Goal: Book appointment/travel/reservation

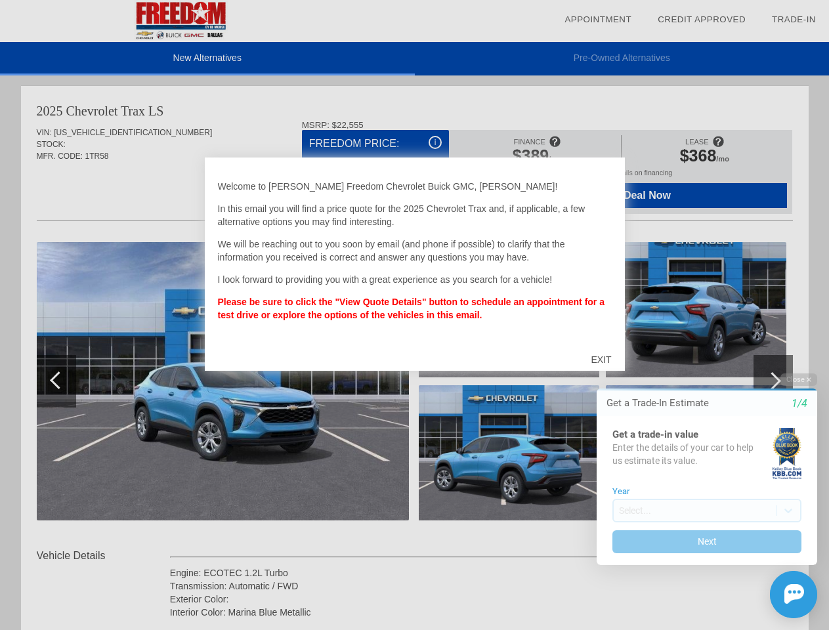
click at [598, 20] on link "Appointment" at bounding box center [597, 19] width 67 height 10
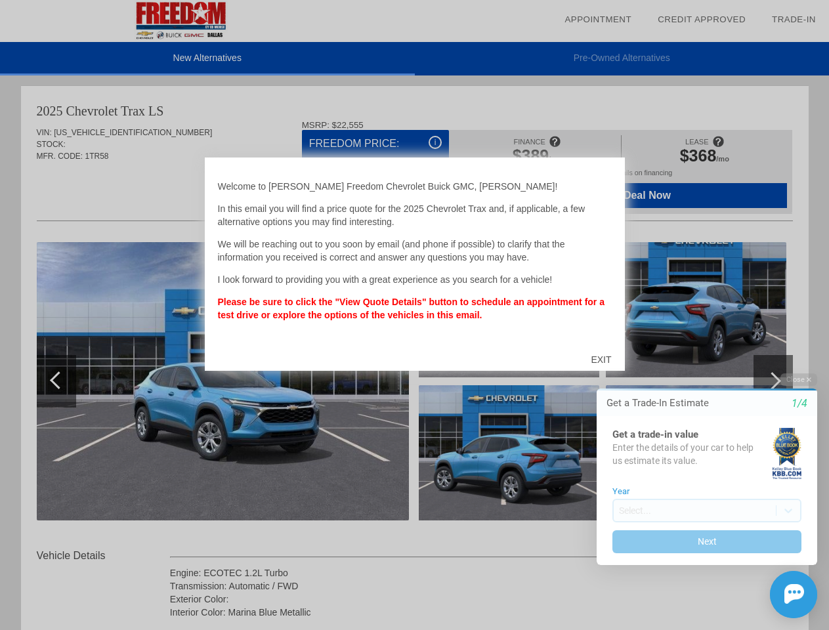
click at [600, 360] on div "EXIT" at bounding box center [600, 359] width 47 height 39
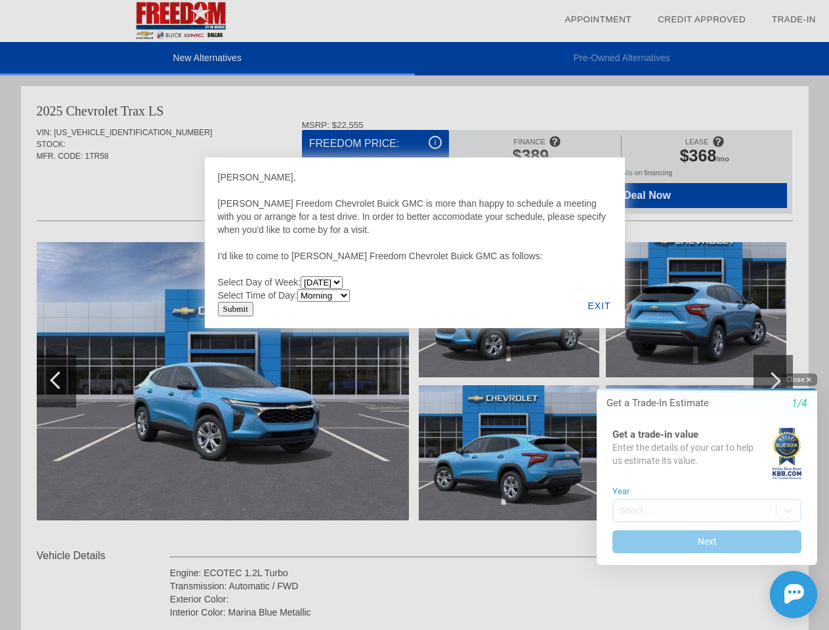
click at [798, 379] on button "Close" at bounding box center [798, 379] width 37 height 12
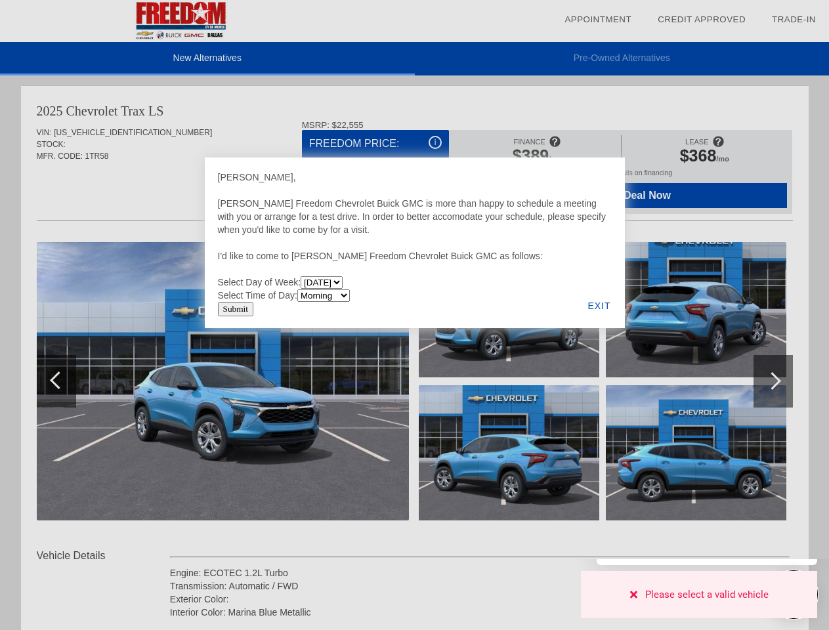
click at [793, 594] on img at bounding box center [794, 594] width 20 height 20
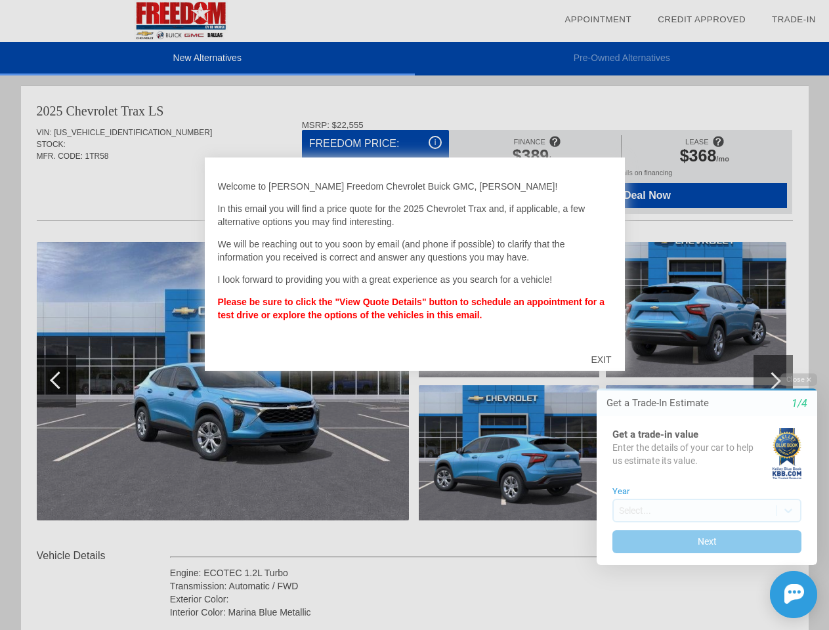
click at [598, 20] on link "Appointment" at bounding box center [597, 19] width 67 height 10
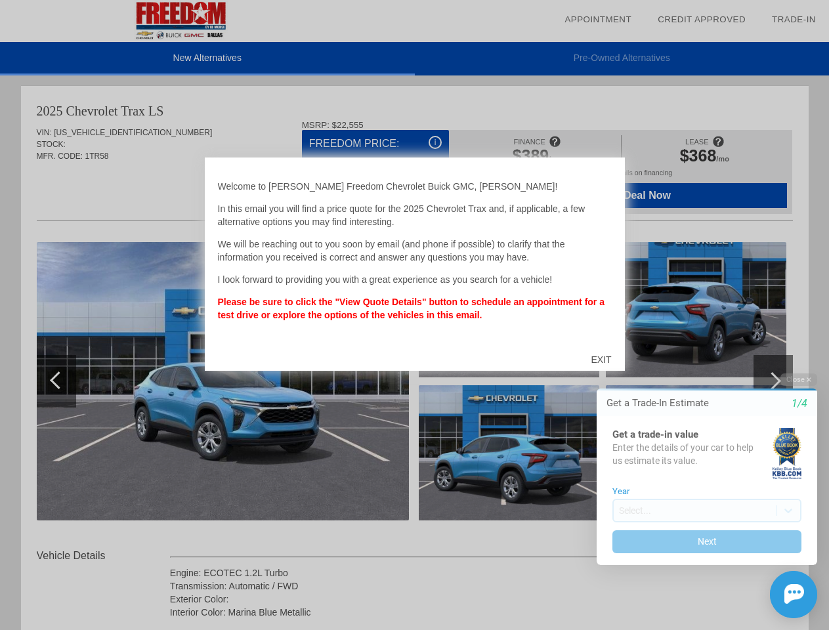
click at [600, 360] on div "EXIT" at bounding box center [600, 359] width 47 height 39
click at [798, 379] on button "Close" at bounding box center [798, 379] width 37 height 12
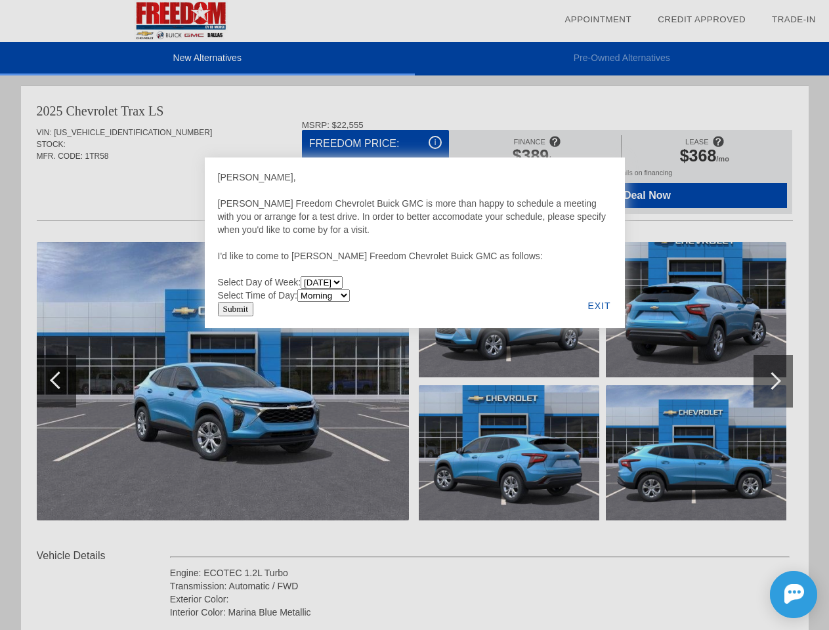
click at [707, 541] on div at bounding box center [414, 315] width 829 height 630
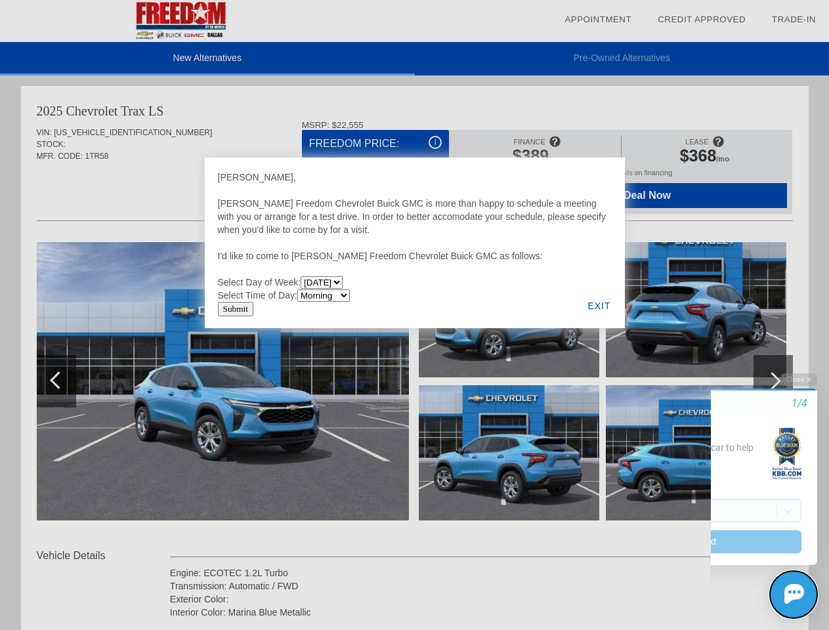
click at [793, 361] on html "Welcome! Get a Trade-In Estimate 1/4 Get a trade-in value Enter the details of …" at bounding box center [769, 361] width 118 height 0
